Goal: Find specific page/section: Find specific page/section

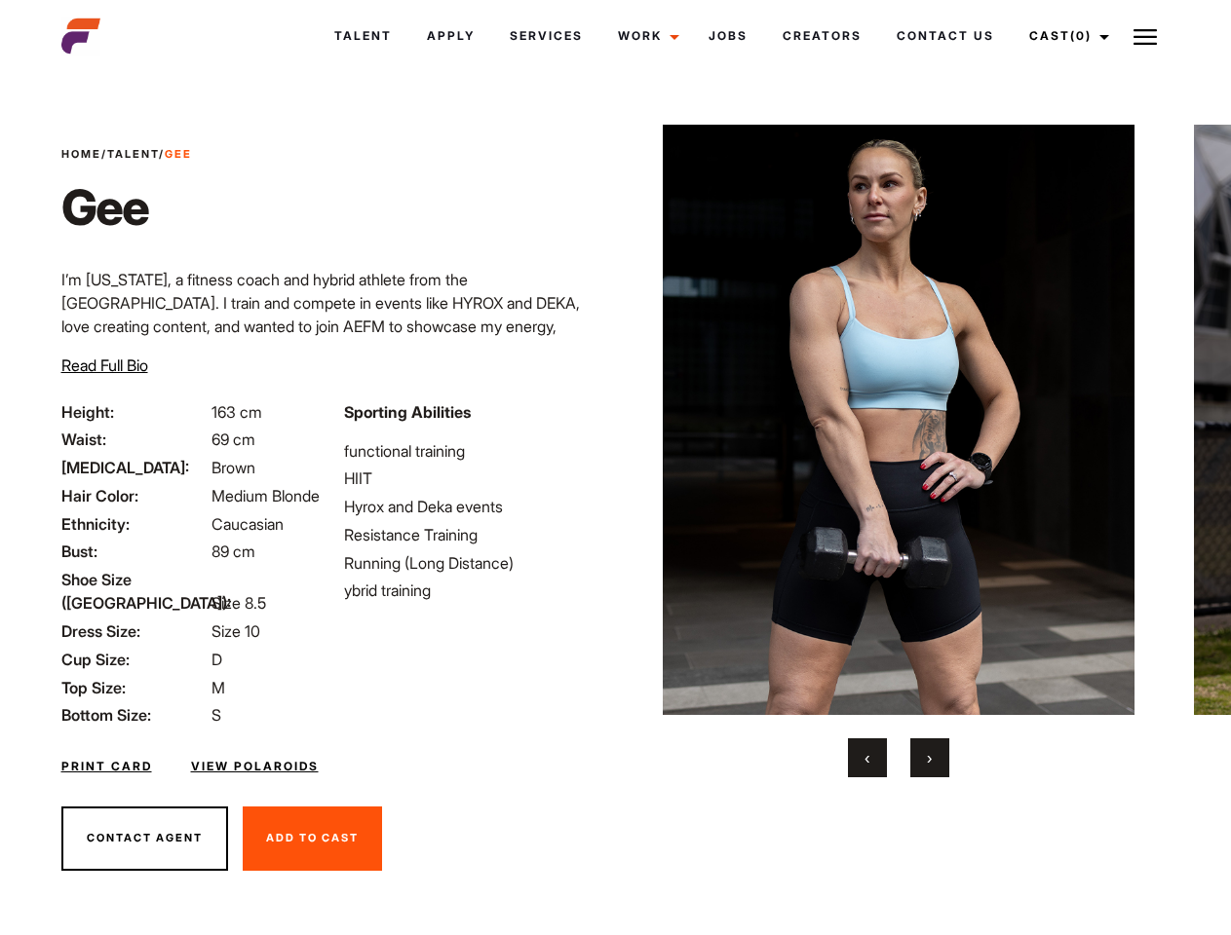
click at [1063, 36] on link "Cast (0)" at bounding box center [1065, 36] width 109 height 53
click at [1145, 36] on img at bounding box center [1144, 36] width 23 height 23
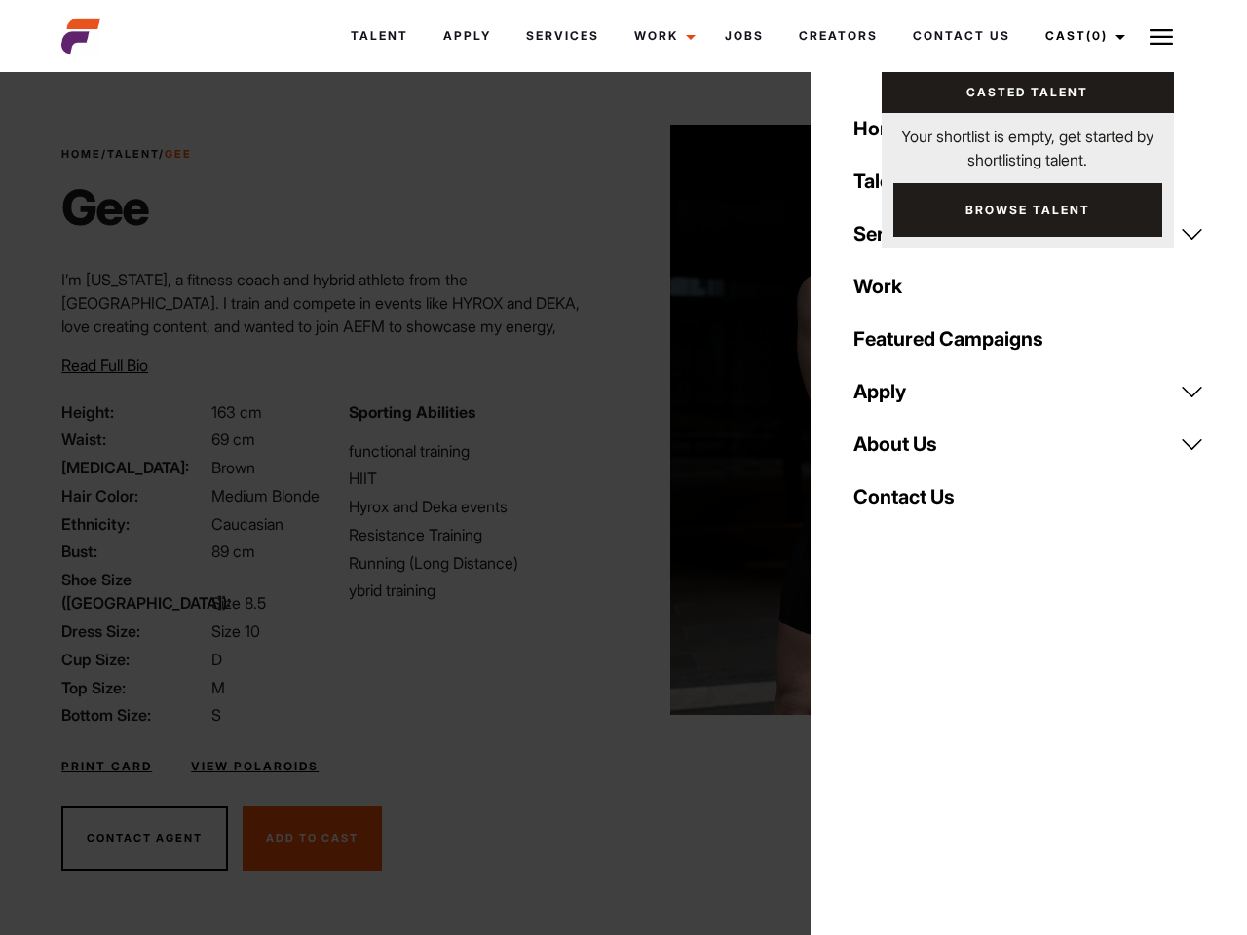
click at [897, 451] on img at bounding box center [906, 420] width 473 height 590
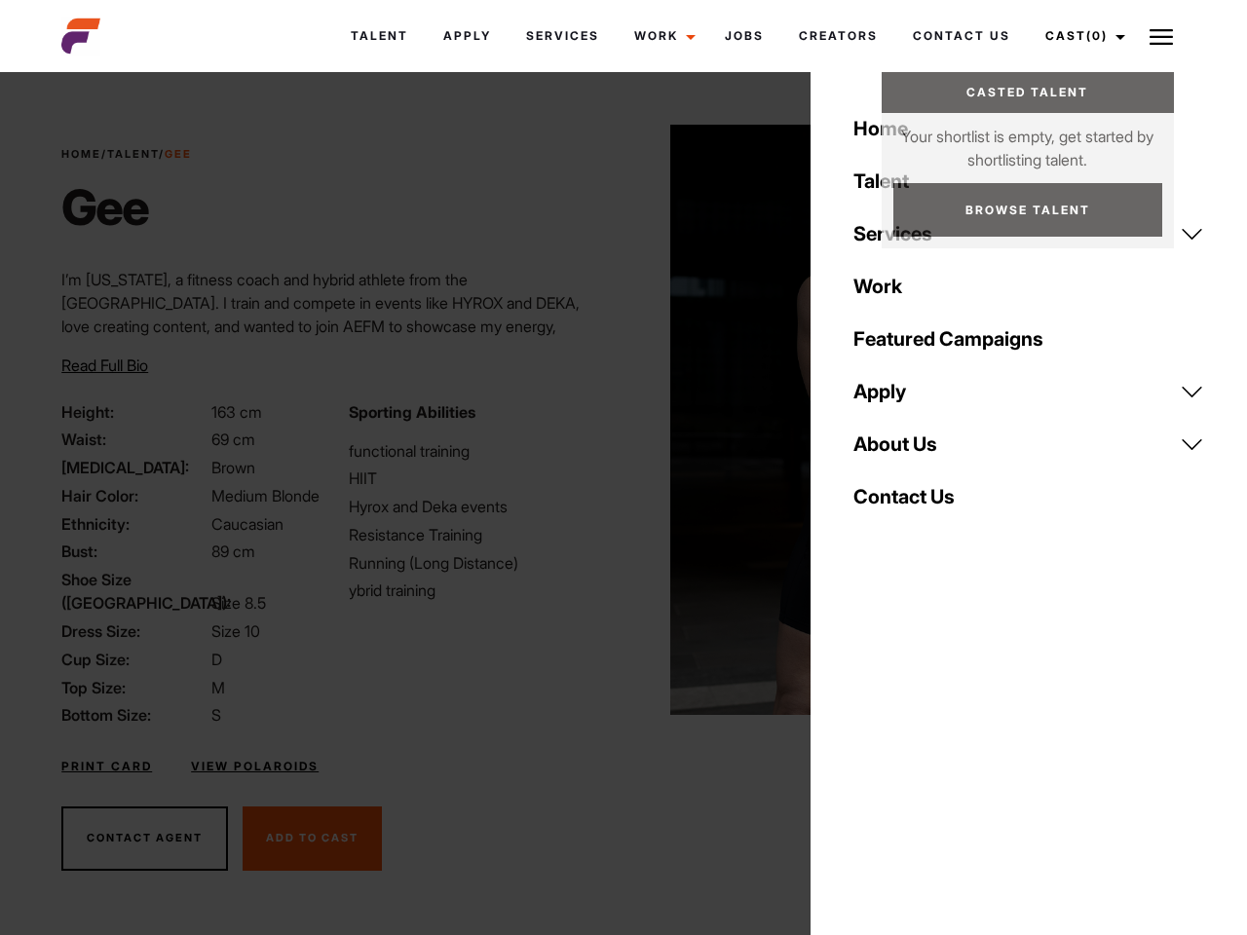
click at [615, 420] on div "Sporting Abilities functional training HIIT Hyrox and Deka events Resistance Tr…" at bounding box center [480, 563] width 286 height 327
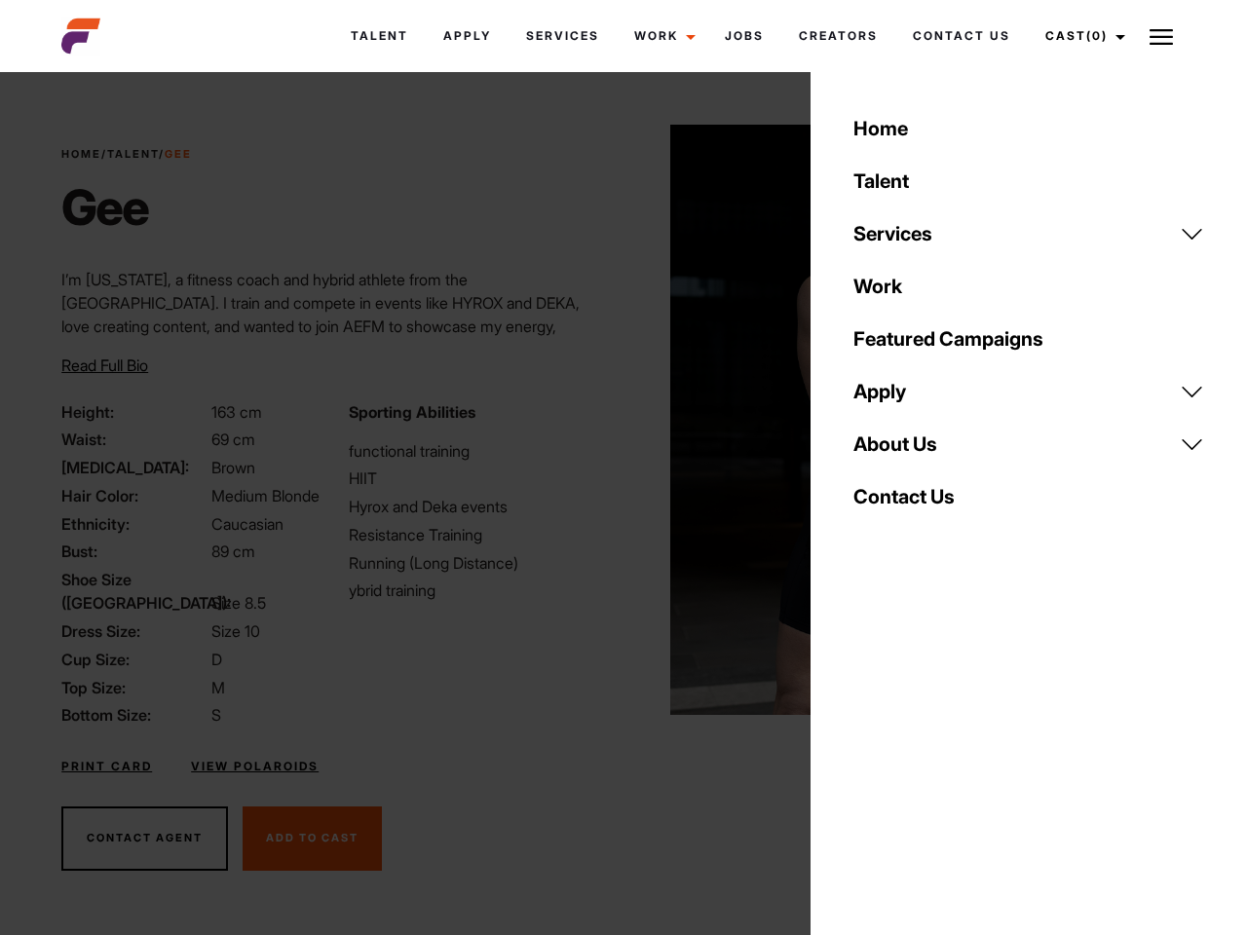
click at [867, 758] on div "Home Talent Services Talent Casting Photography Videography Creative Hair and M…" at bounding box center [1029, 467] width 437 height 935
click at [930, 758] on div "Home Talent Services Talent Casting Photography Videography Creative Hair and M…" at bounding box center [1029, 467] width 437 height 935
